Goal: Register for event/course

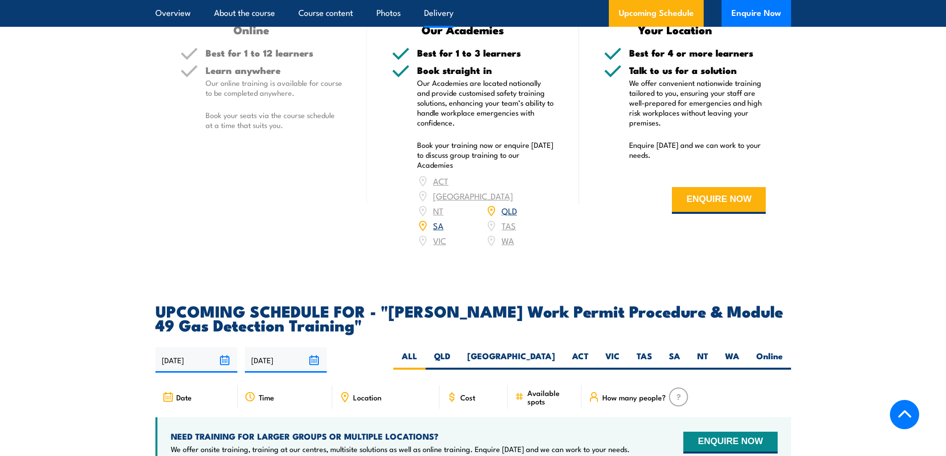
scroll to position [1490, 0]
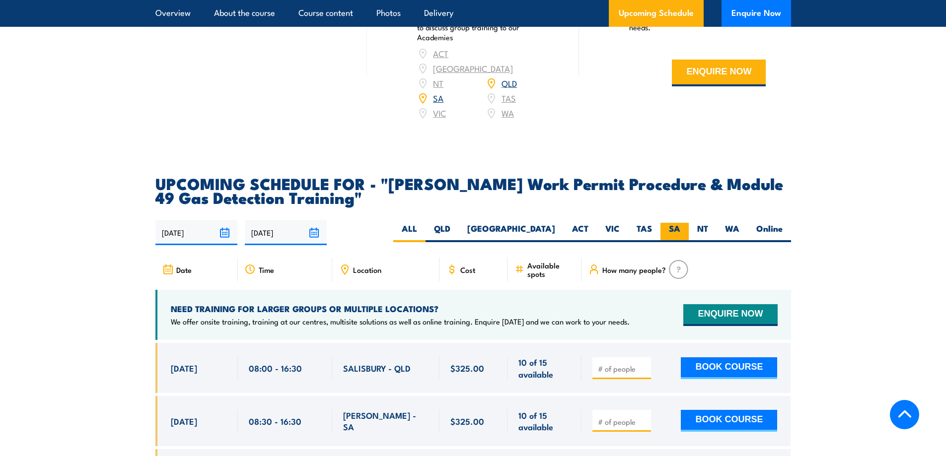
click at [679, 223] on label "SA" at bounding box center [674, 232] width 28 height 19
click at [680, 223] on input "SA" at bounding box center [683, 226] width 6 height 6
radio input "true"
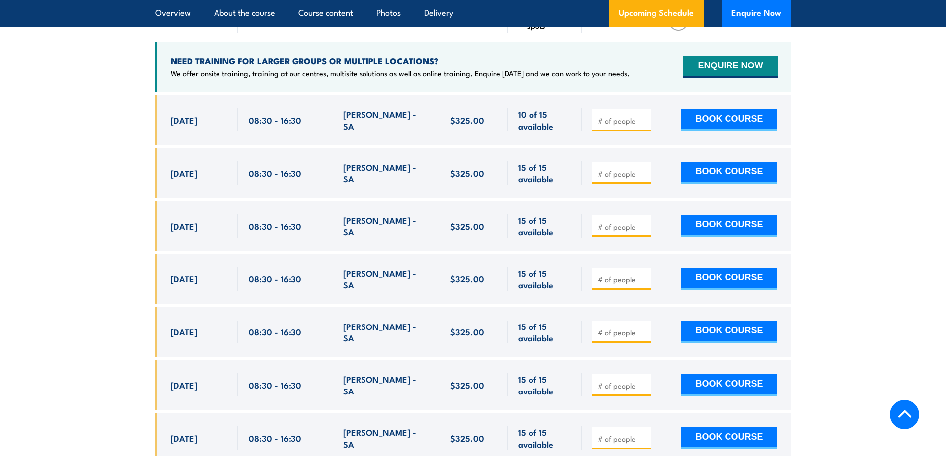
scroll to position [1739, 0]
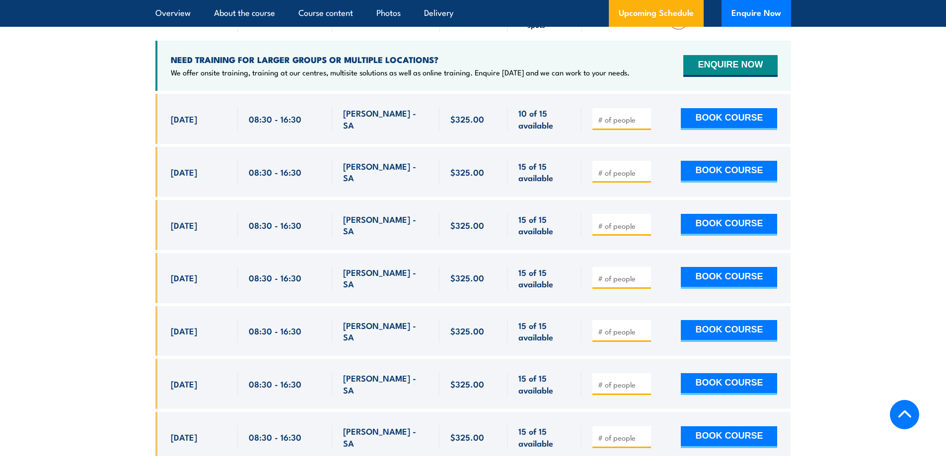
click at [851, 77] on section "UPCOMING SCHEDULE FOR - "[PERSON_NAME] Work Permit Procedure & Module 49 Gas De…" at bounding box center [473, 202] width 946 height 550
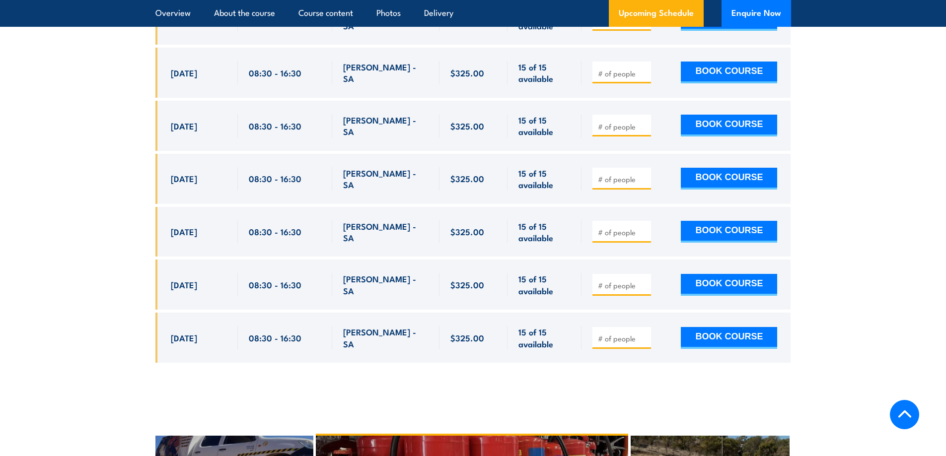
scroll to position [2136, 0]
